Goal: Transaction & Acquisition: Download file/media

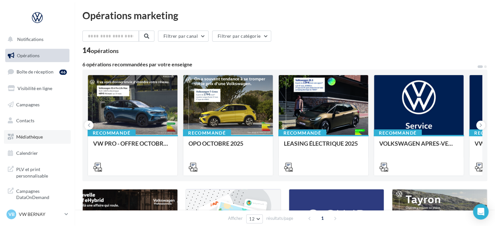
click at [35, 137] on span "Médiathèque" at bounding box center [29, 137] width 27 height 6
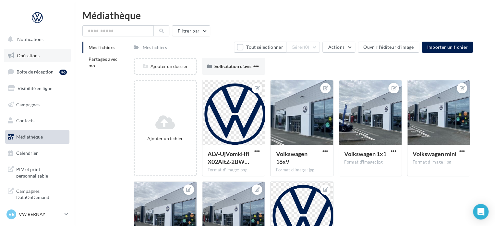
click at [44, 51] on link "Opérations" at bounding box center [37, 56] width 67 height 14
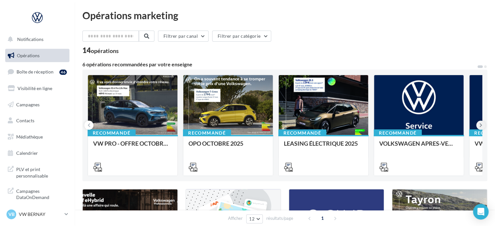
click at [482, 124] on icon at bounding box center [481, 125] width 3 height 6
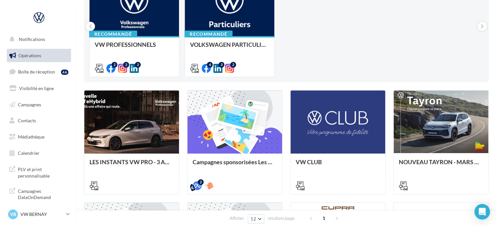
scroll to position [195, 0]
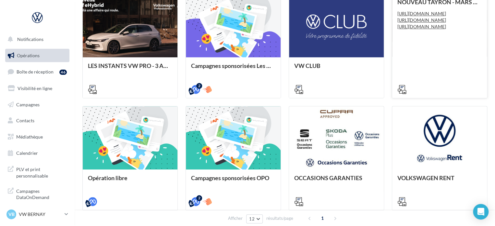
click at [429, 57] on div "NOUVEAU TAYRON - MARS 2025 https://volkswagen.get-it-solutions.com/914-master h…" at bounding box center [440, 45] width 84 height 93
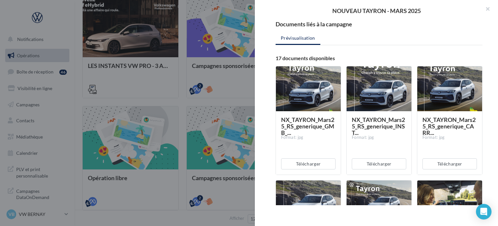
scroll to position [162, 0]
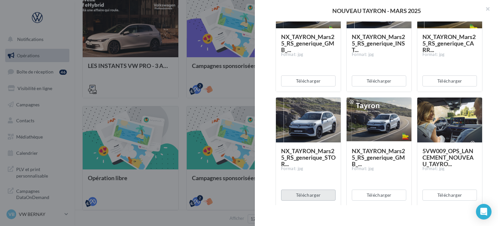
click at [320, 198] on button "Télécharger" at bounding box center [308, 194] width 55 height 11
